Goal: Task Accomplishment & Management: Use online tool/utility

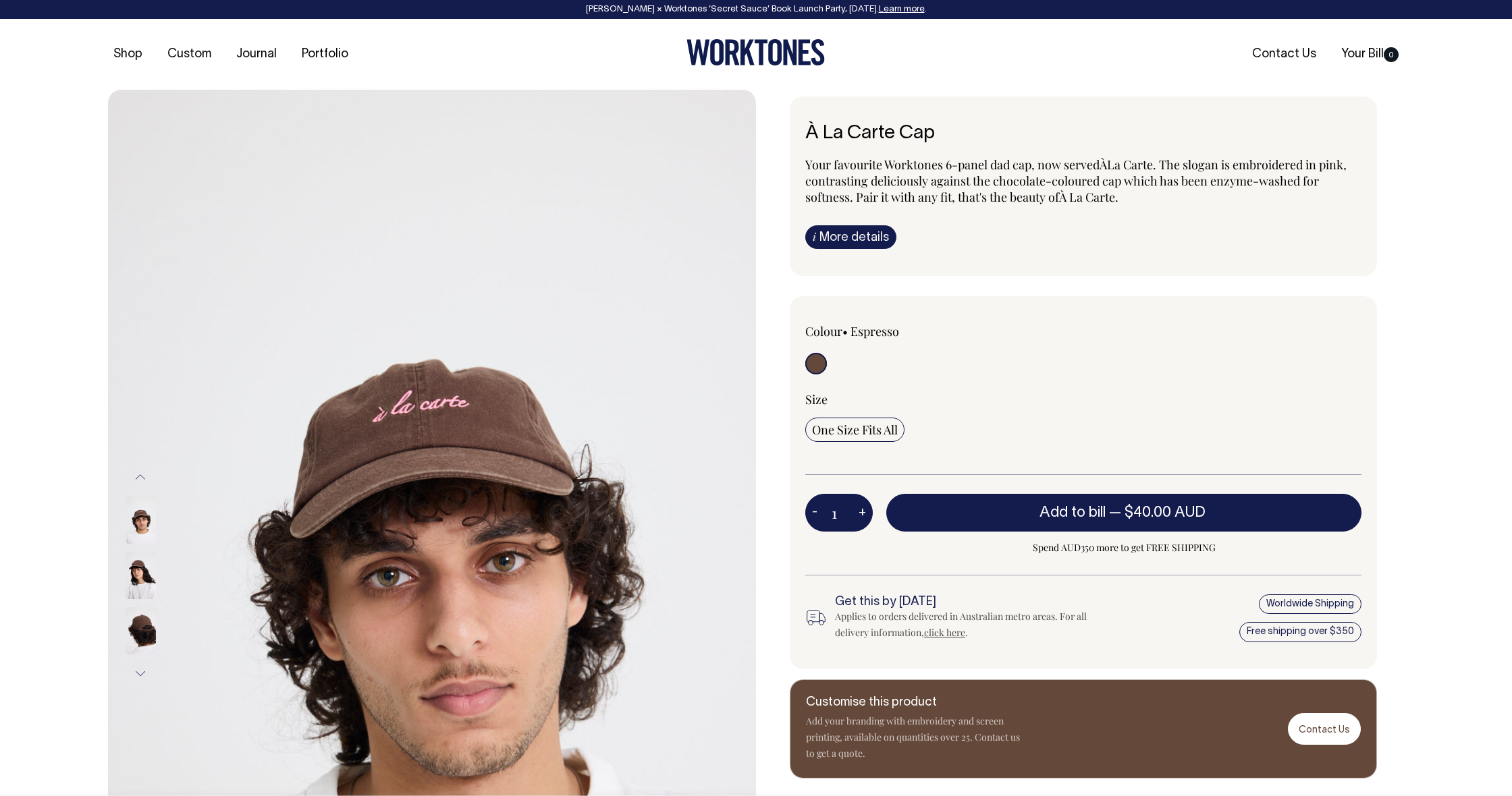
click at [134, 577] on img at bounding box center [140, 575] width 30 height 47
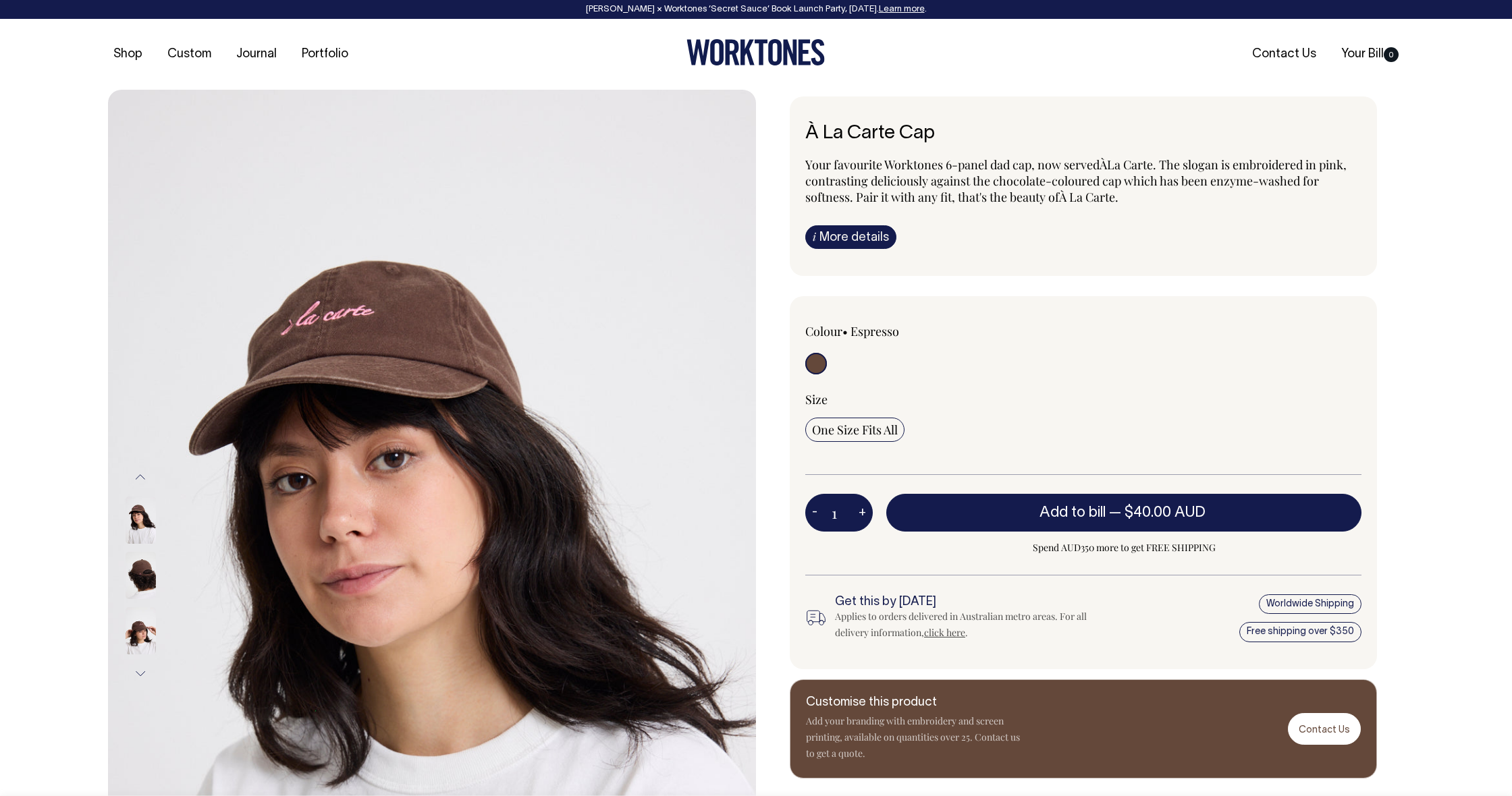
click at [134, 577] on img at bounding box center [140, 575] width 30 height 47
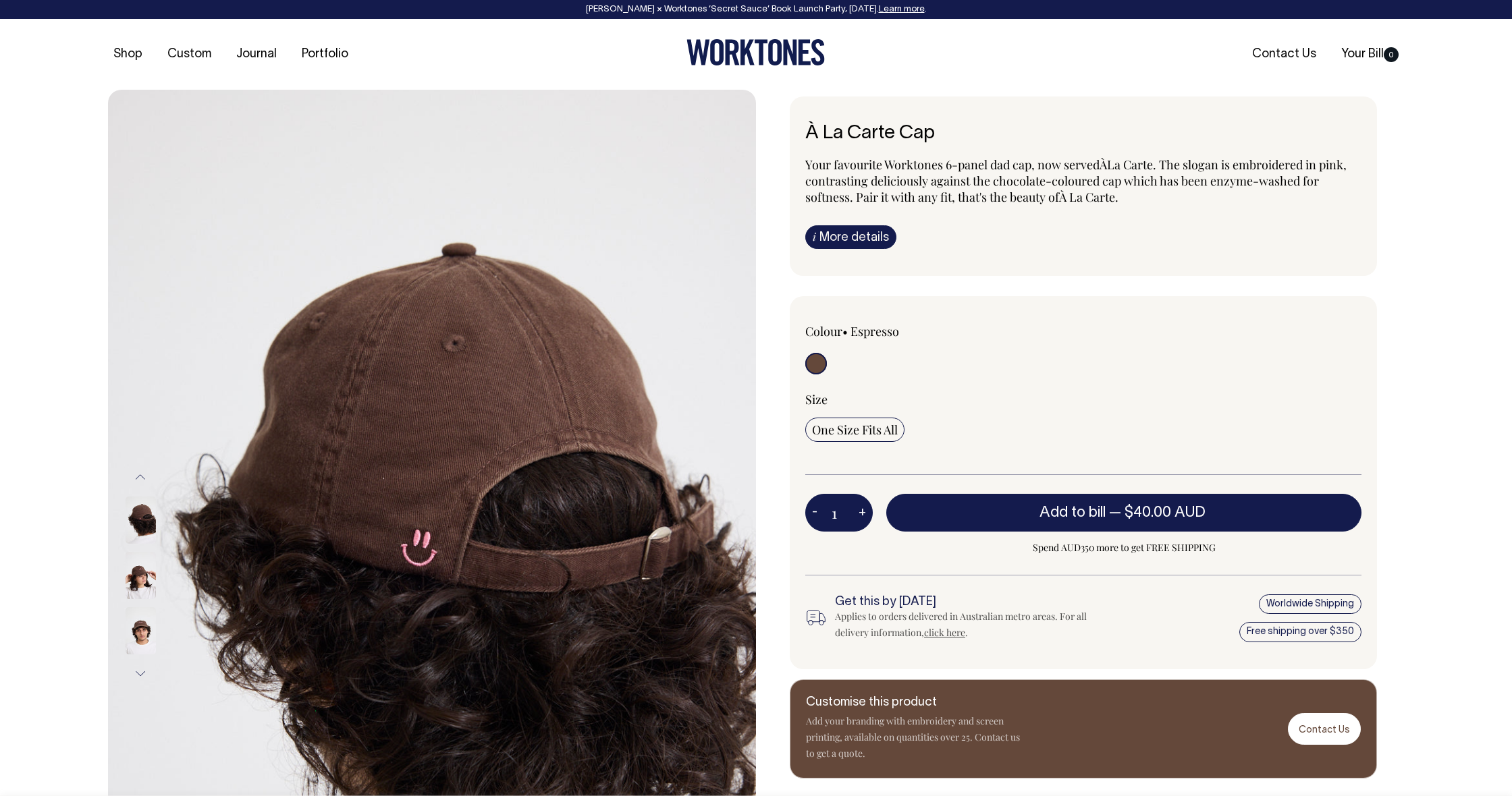
click at [134, 577] on img at bounding box center [140, 575] width 30 height 47
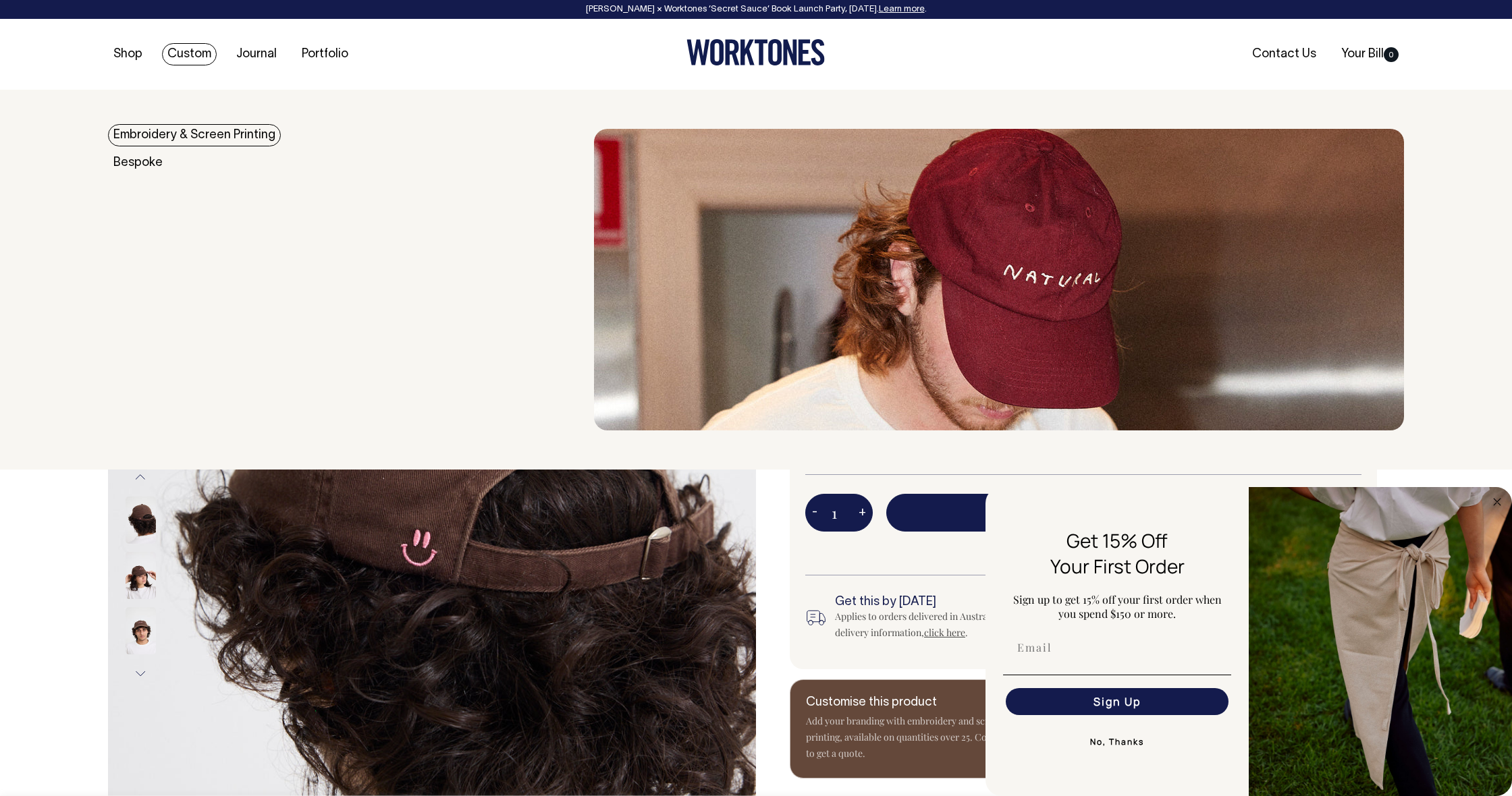
click at [206, 54] on link "Custom" at bounding box center [189, 54] width 55 height 22
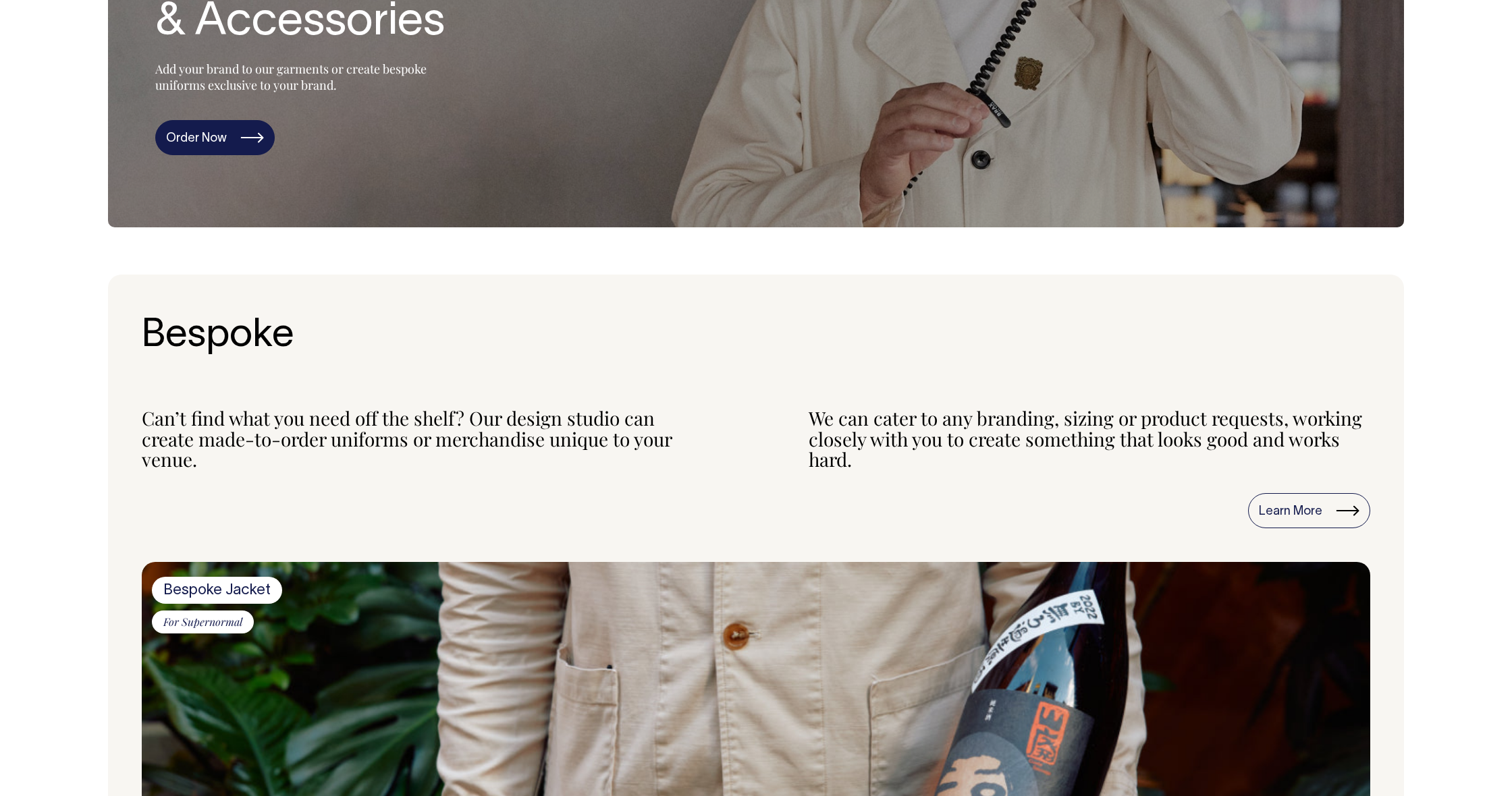
click at [219, 156] on link "Order Now" at bounding box center [215, 137] width 119 height 35
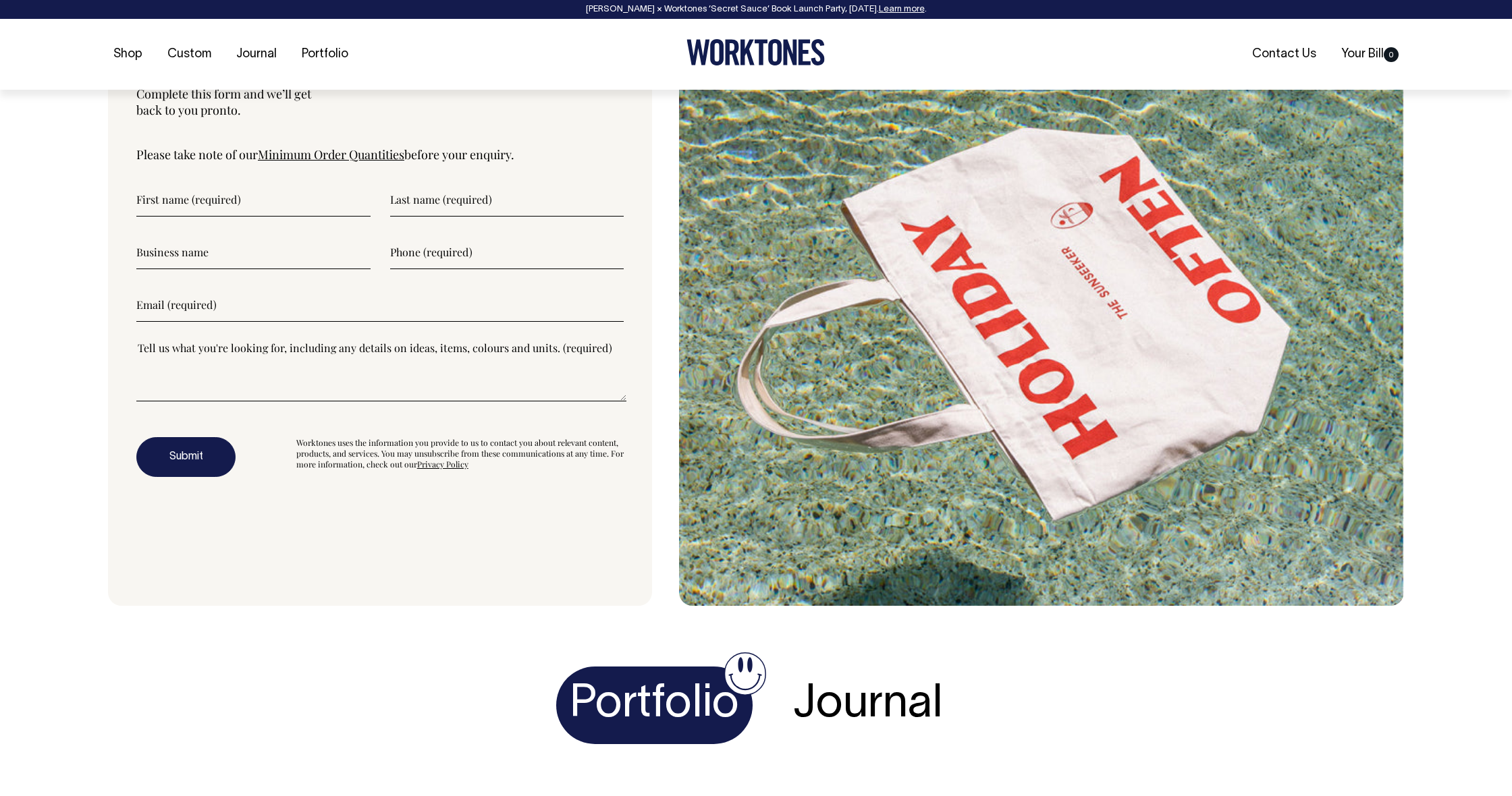
scroll to position [4759, 0]
click at [313, 162] on link "Minimum Order Quantities" at bounding box center [331, 153] width 146 height 16
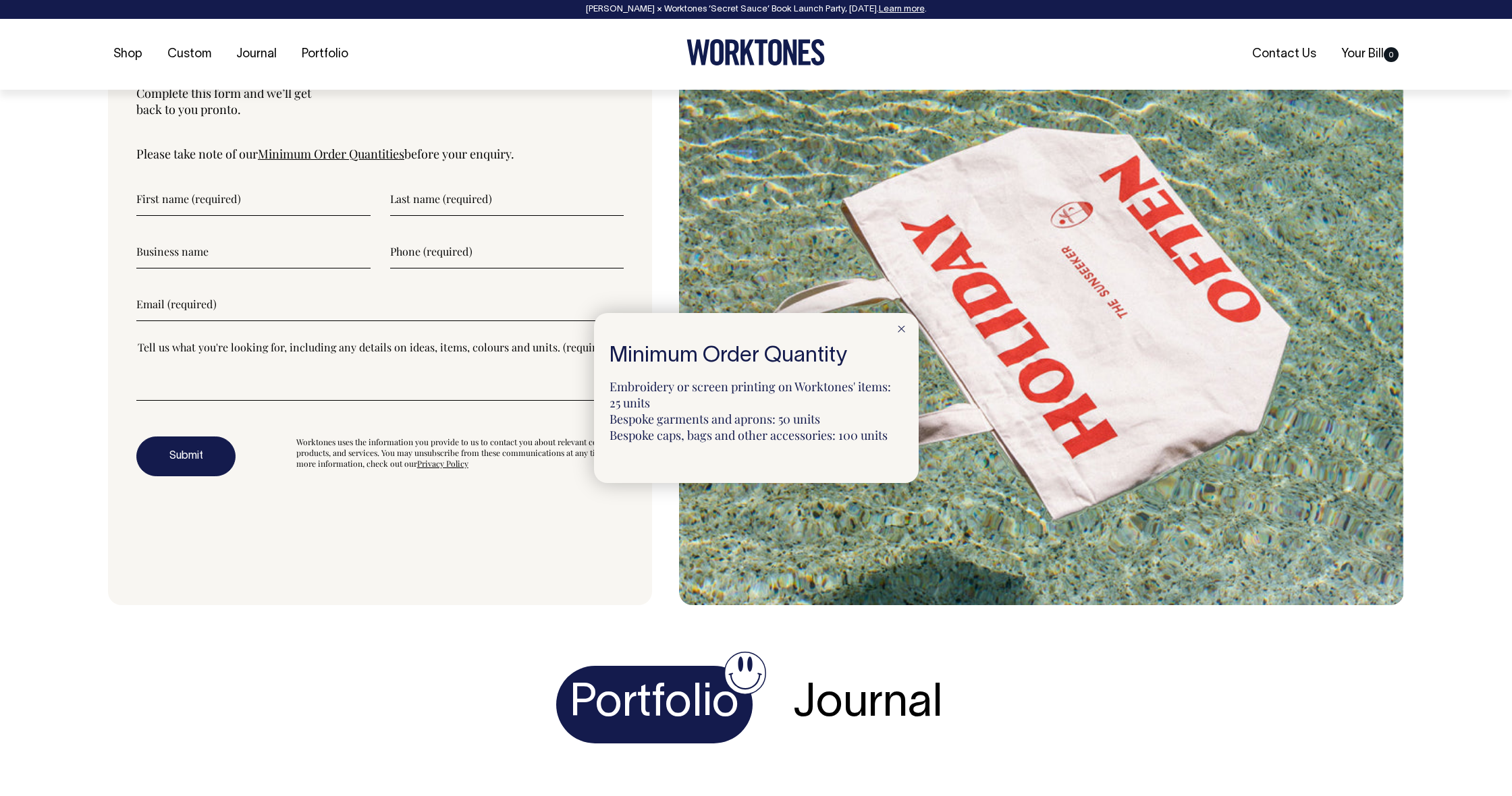
click at [909, 325] on div at bounding box center [901, 328] width 34 height 30
